Goal: Navigation & Orientation: Find specific page/section

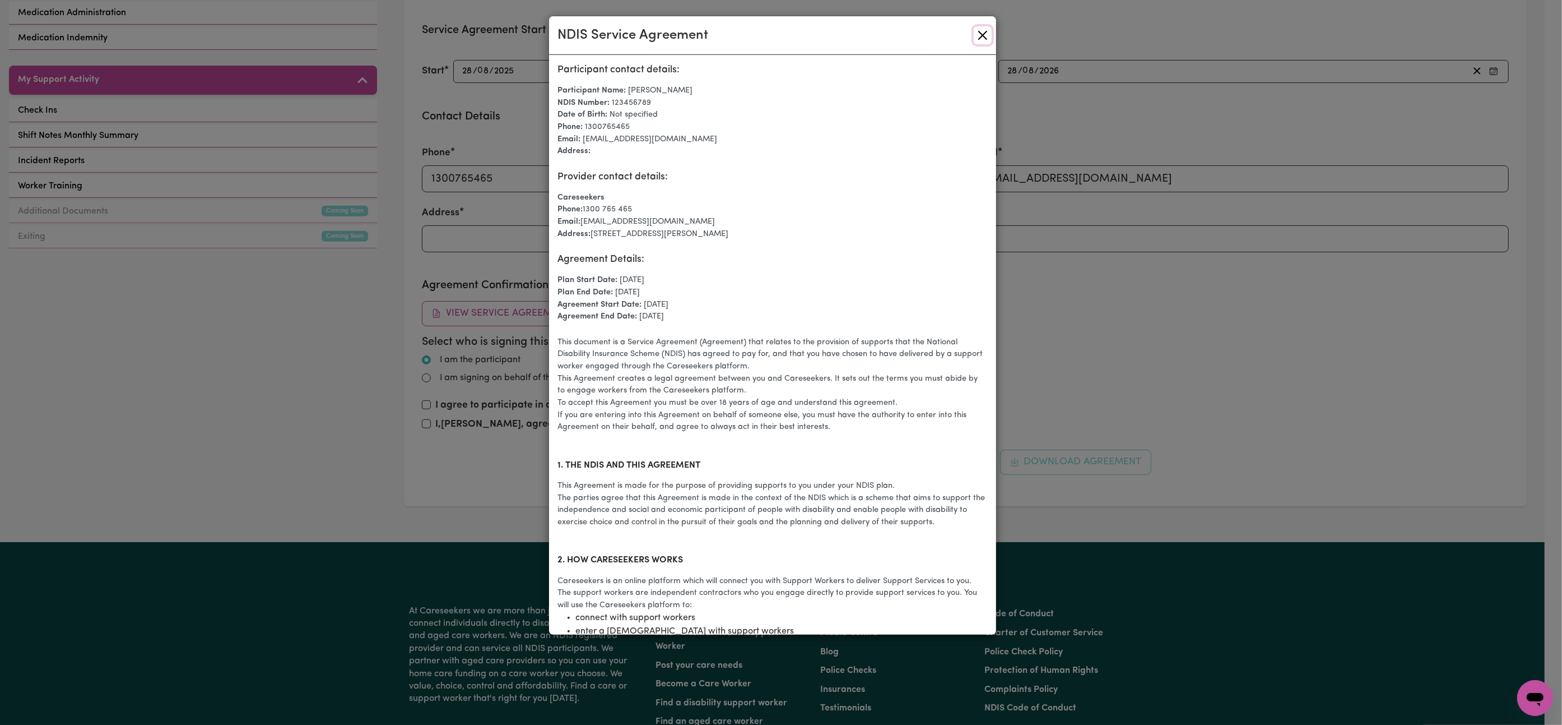
scroll to position [2031, 0]
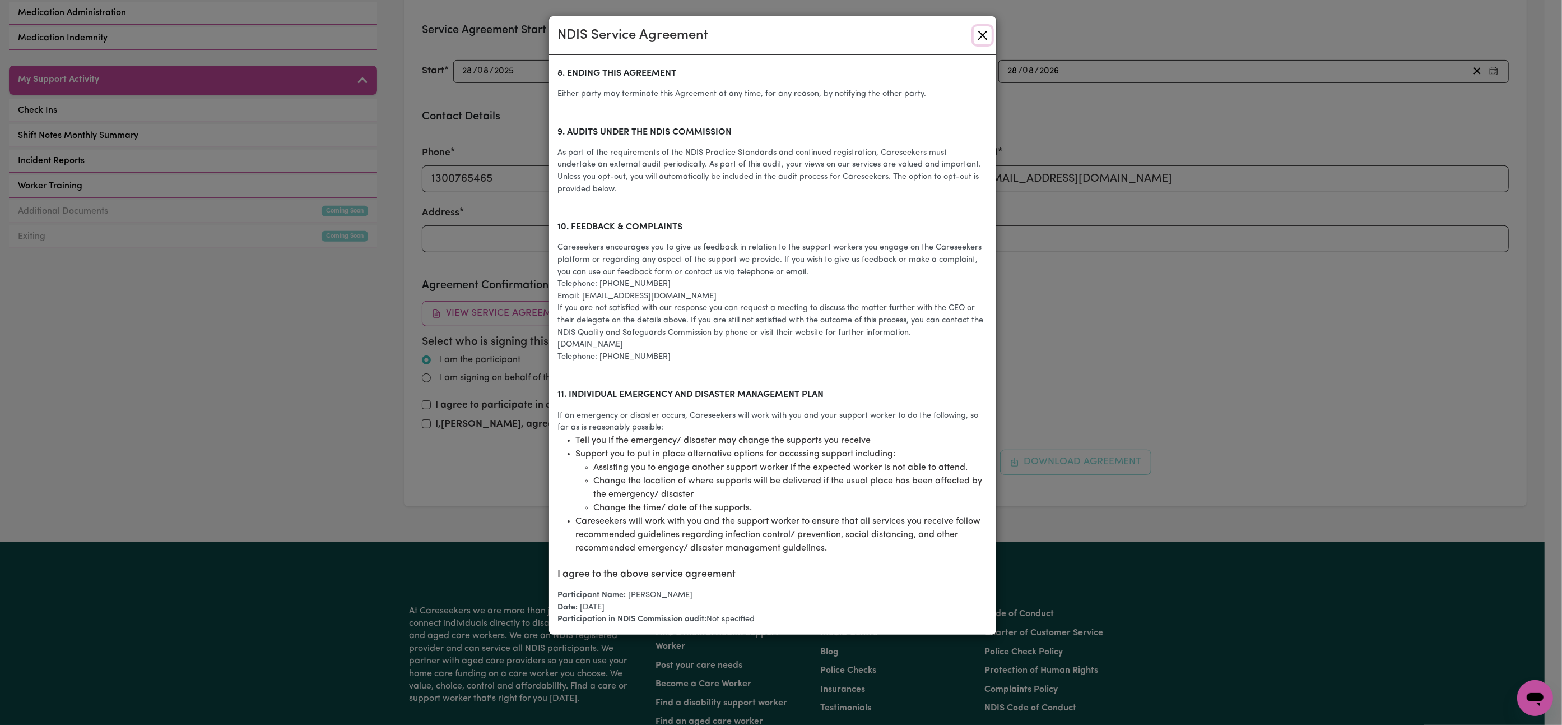
drag, startPoint x: 0, startPoint y: 0, endPoint x: 962, endPoint y: 388, distance: 1036.9
click at [962, 388] on div "NDIS Service Agreement Participant contact details: Participant Name: Kylee Bow…" at bounding box center [773, 325] width 448 height 619
click at [984, 39] on button "Close" at bounding box center [983, 35] width 18 height 18
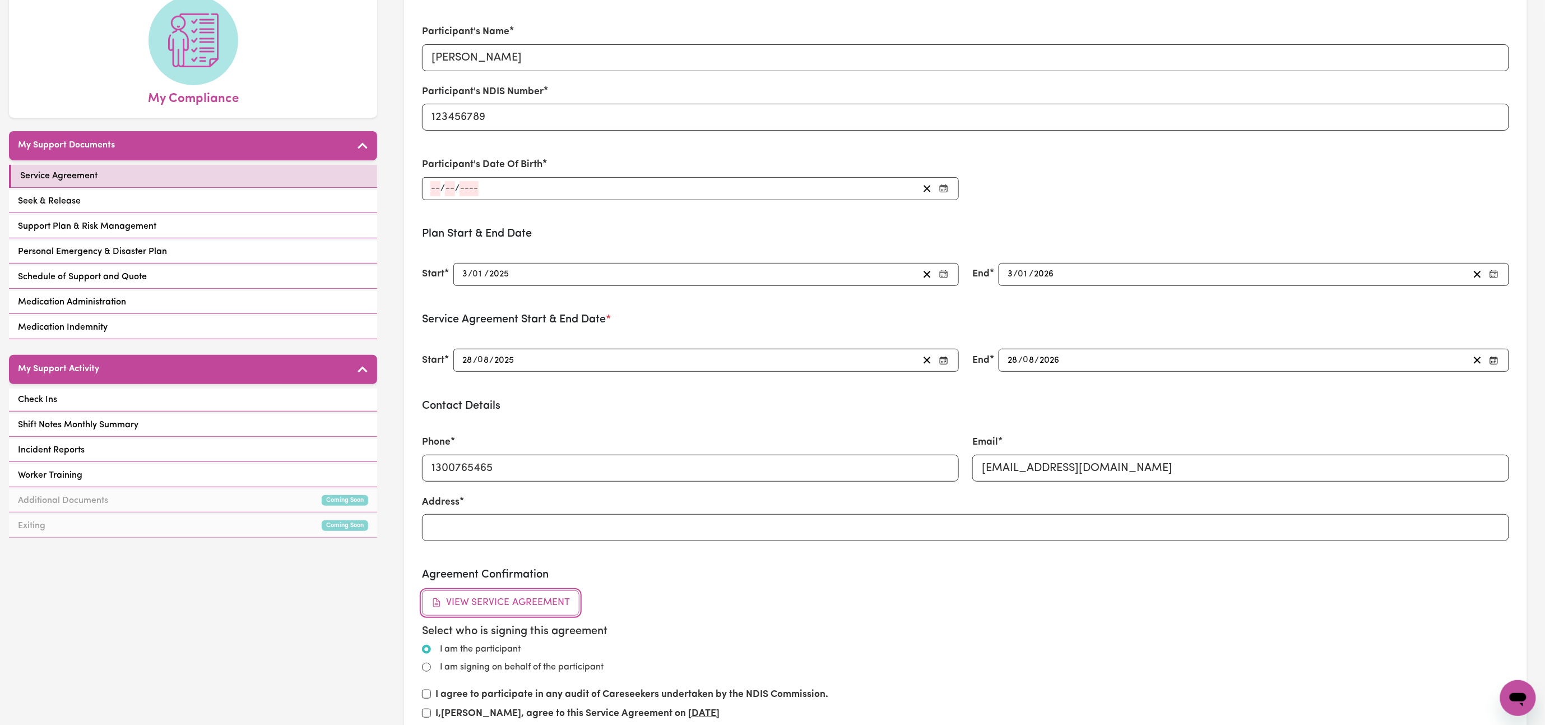
scroll to position [112, 0]
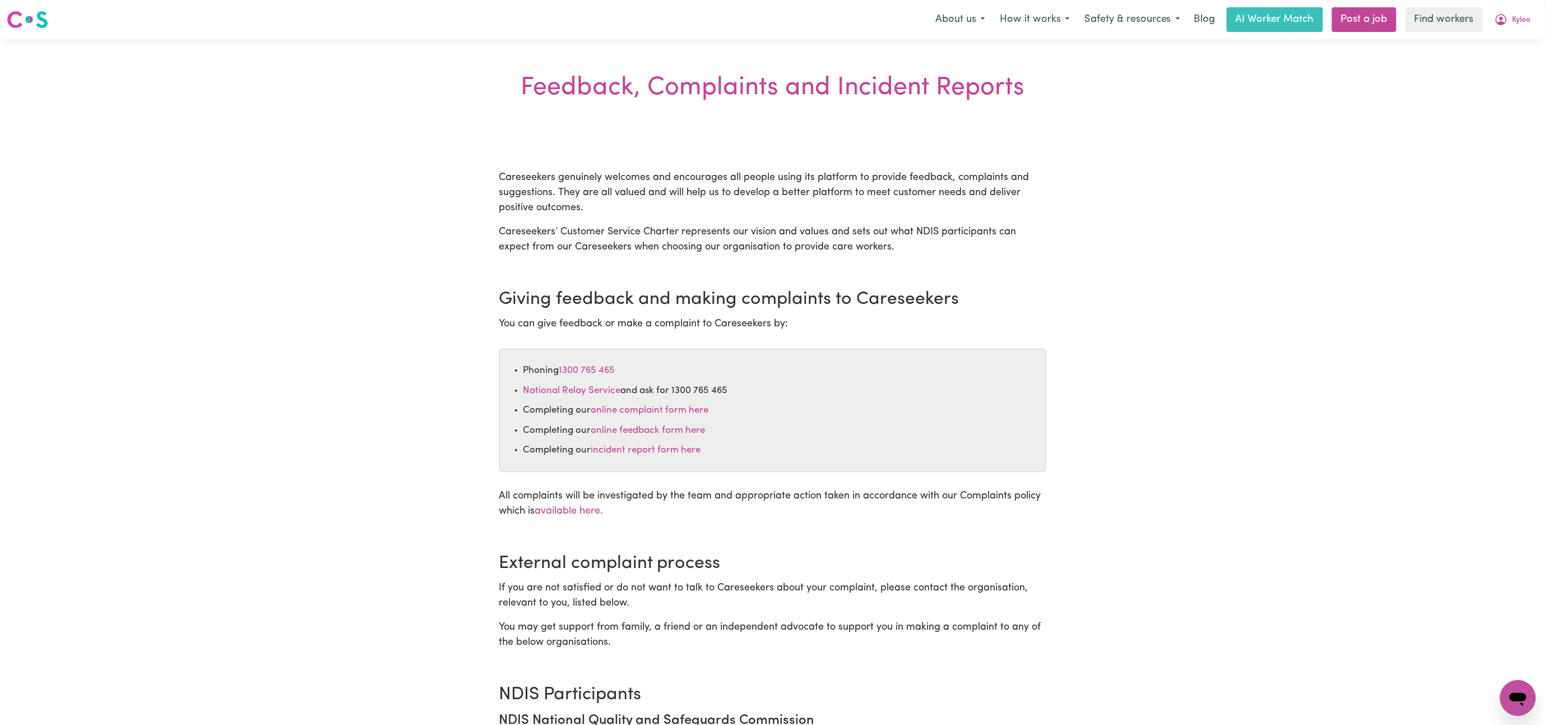
click at [1507, 19] on button "Kylee" at bounding box center [1512, 20] width 51 height 24
click at [1478, 33] on link "My Dashboard" at bounding box center [1493, 43] width 89 height 21
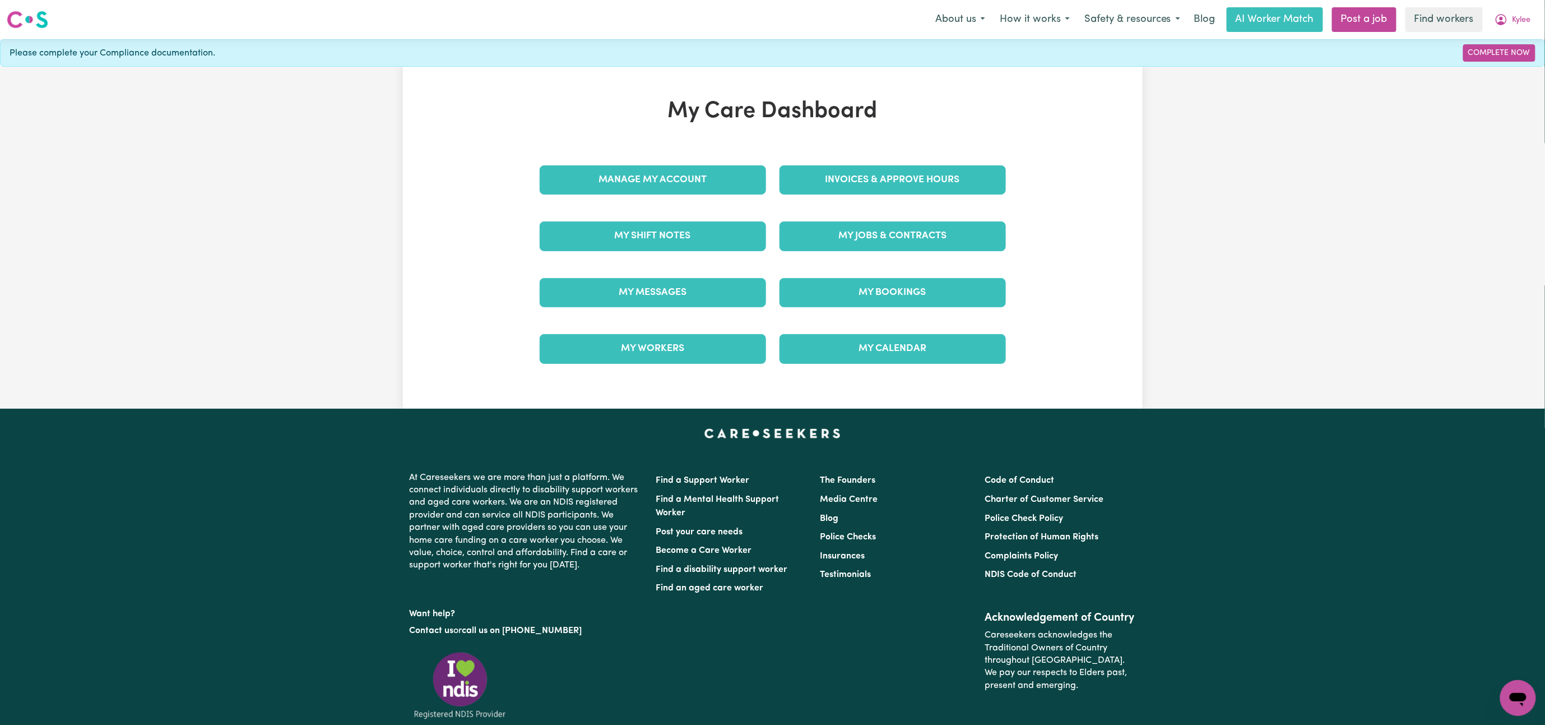
click at [681, 159] on div "Manage My Account" at bounding box center [653, 180] width 240 height 56
click at [680, 175] on link "Manage My Account" at bounding box center [653, 179] width 226 height 29
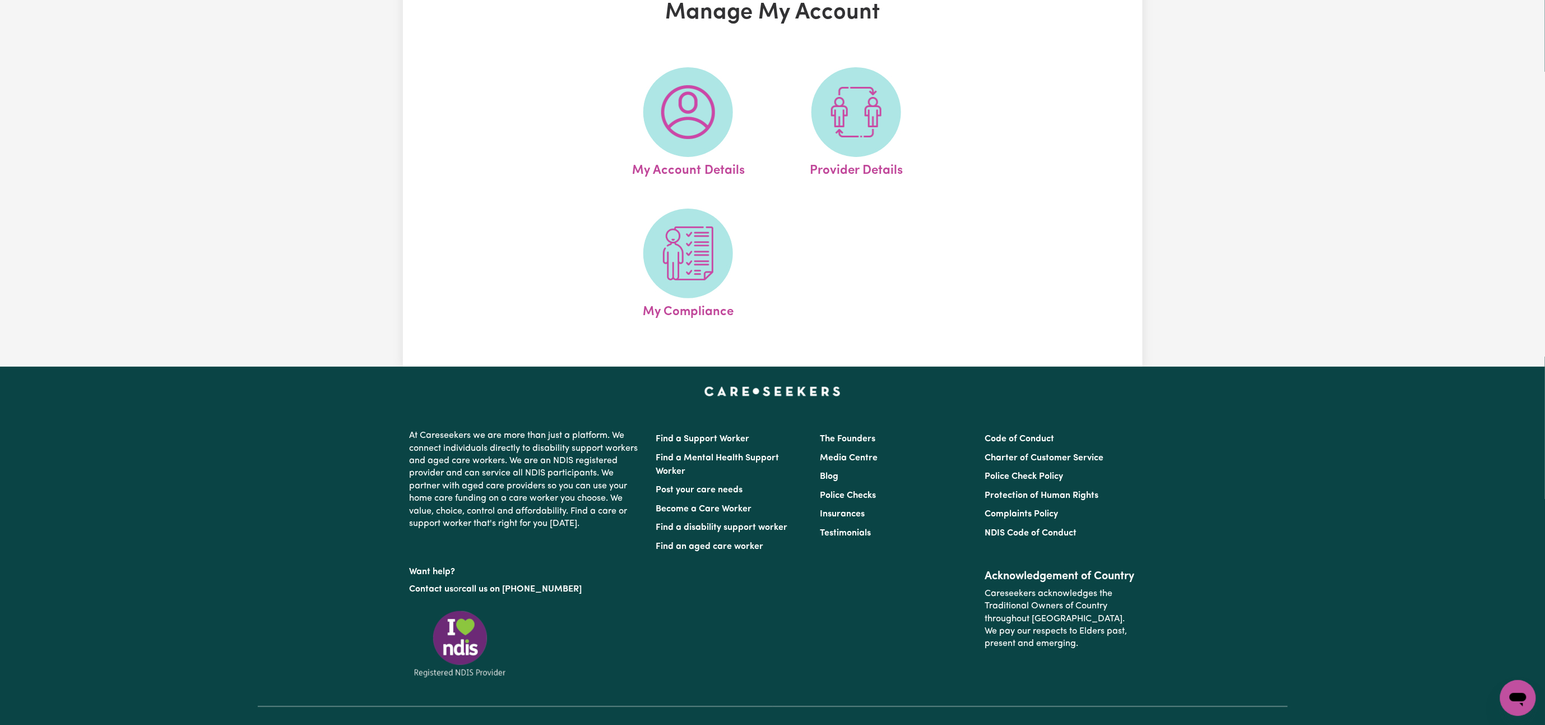
scroll to position [112, 0]
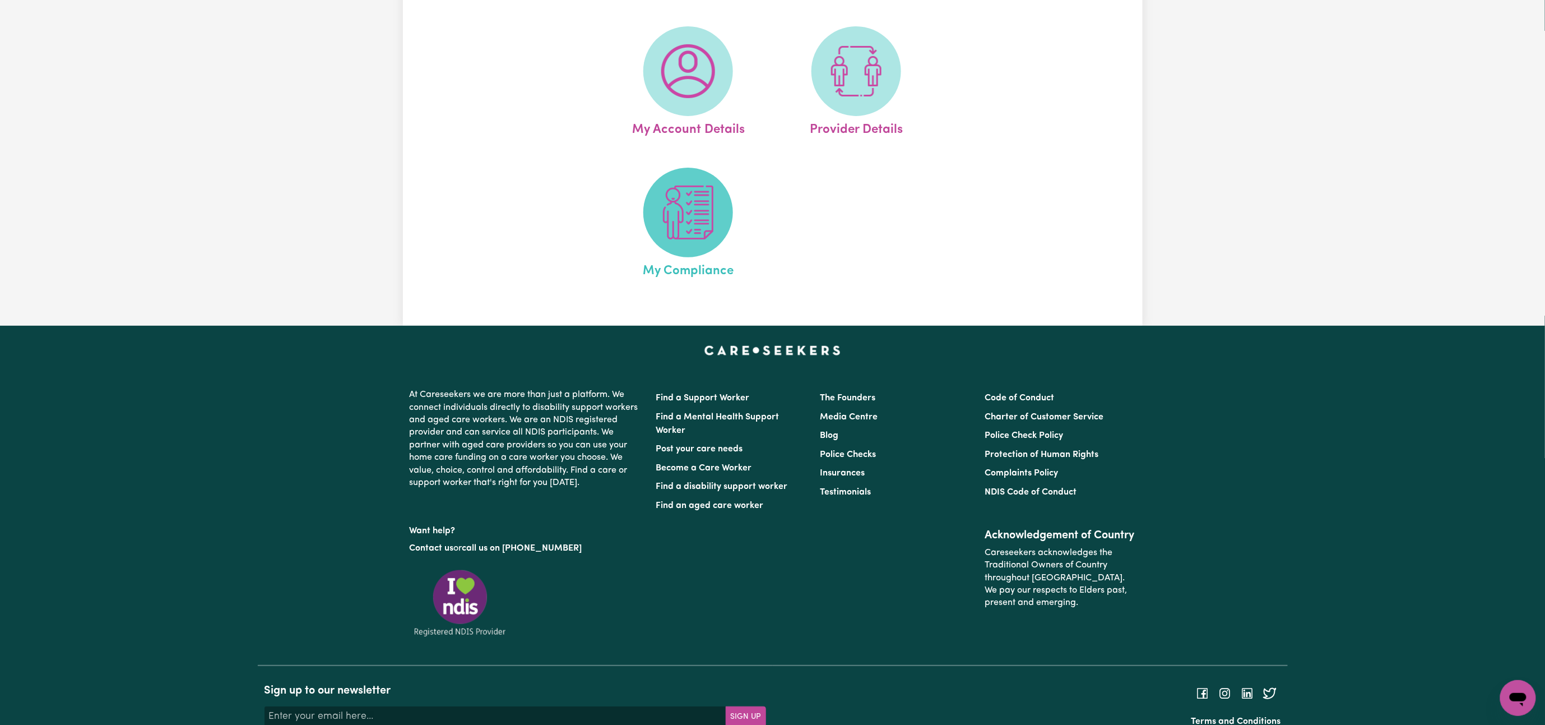
click at [678, 225] on img at bounding box center [688, 212] width 54 height 54
